Goal: Find specific fact: Find specific fact

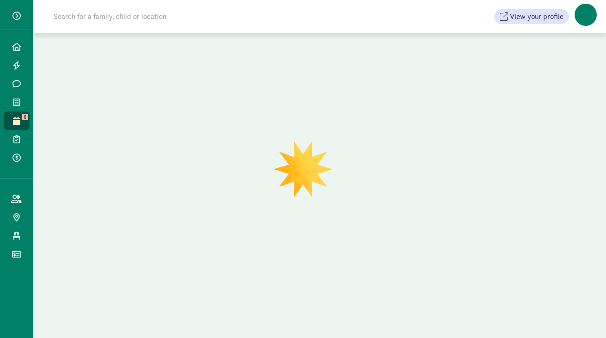
click at [140, 14] on input at bounding box center [177, 16] width 259 height 18
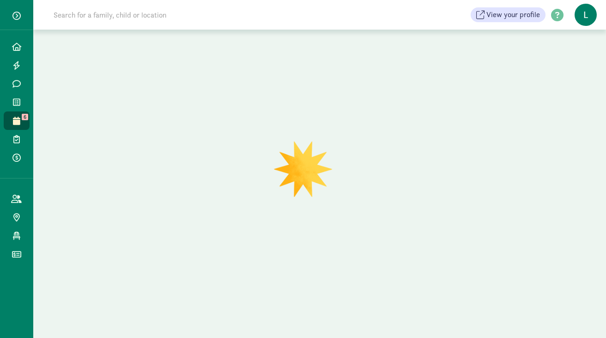
paste input "Allie Culp"
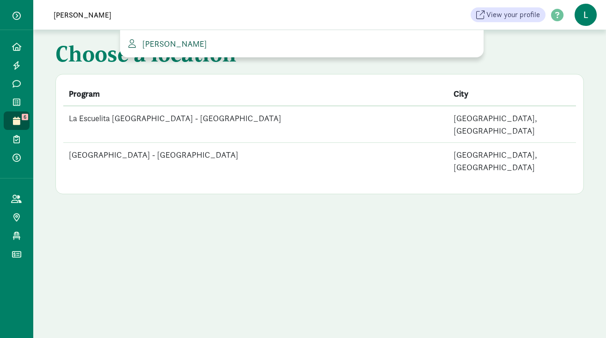
type input "Allie Culp"
click at [169, 43] on span "Allie Culp" at bounding box center [173, 43] width 68 height 11
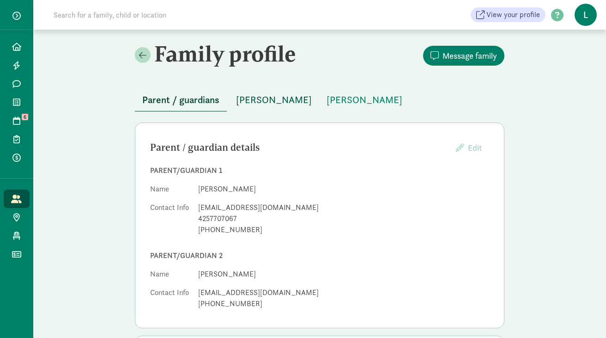
click at [259, 103] on span "Wesley Culp" at bounding box center [274, 99] width 76 height 15
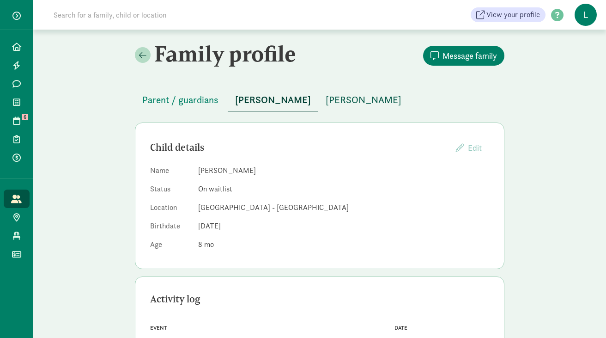
click at [326, 101] on span "Nora Culp" at bounding box center [364, 99] width 76 height 15
click at [255, 98] on span "Wesley Culp" at bounding box center [273, 99] width 76 height 15
click at [192, 101] on span "Parent / guardians" at bounding box center [180, 99] width 76 height 15
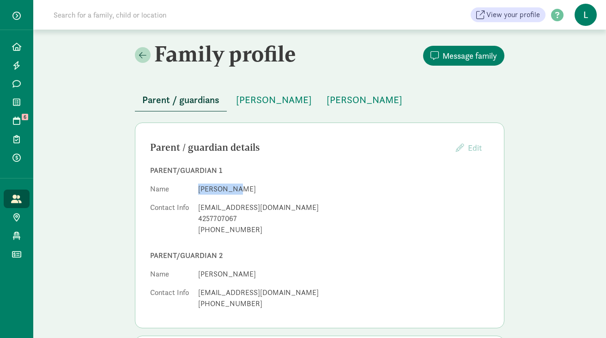
drag, startPoint x: 228, startPoint y: 188, endPoint x: 200, endPoint y: 188, distance: 28.2
click at [200, 188] on dd "Allie Culp" at bounding box center [343, 188] width 291 height 11
copy dd "Allie Culp"
